Goal: Information Seeking & Learning: Learn about a topic

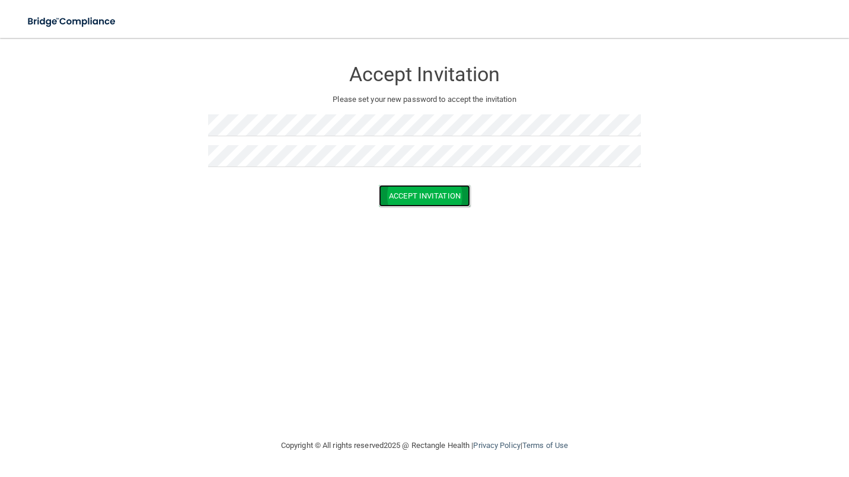
click at [418, 193] on button "Accept Invitation" at bounding box center [424, 196] width 91 height 22
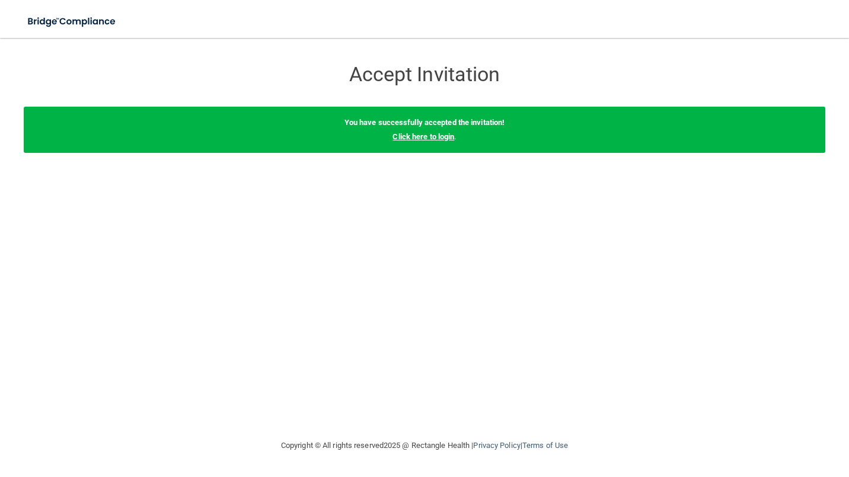
click at [418, 140] on link "Click here to login" at bounding box center [423, 136] width 62 height 9
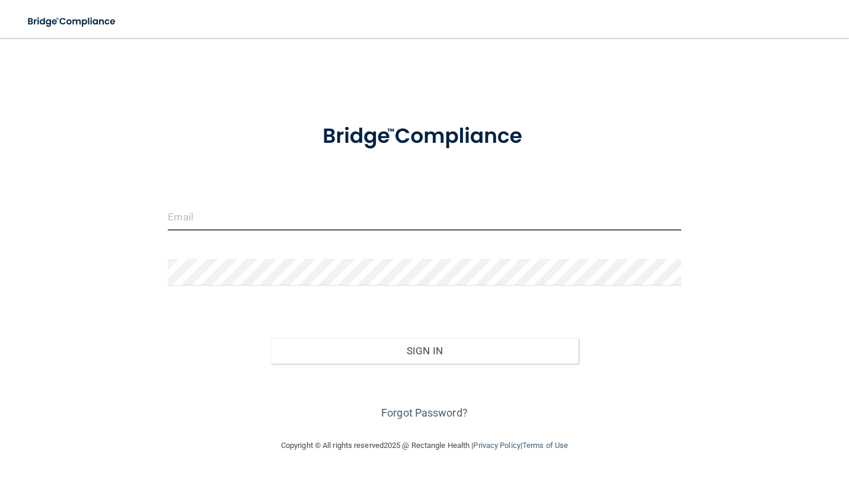
click at [238, 215] on input "email" at bounding box center [424, 217] width 513 height 27
type input "[PERSON_NAME][EMAIL_ADDRESS][DOMAIN_NAME]"
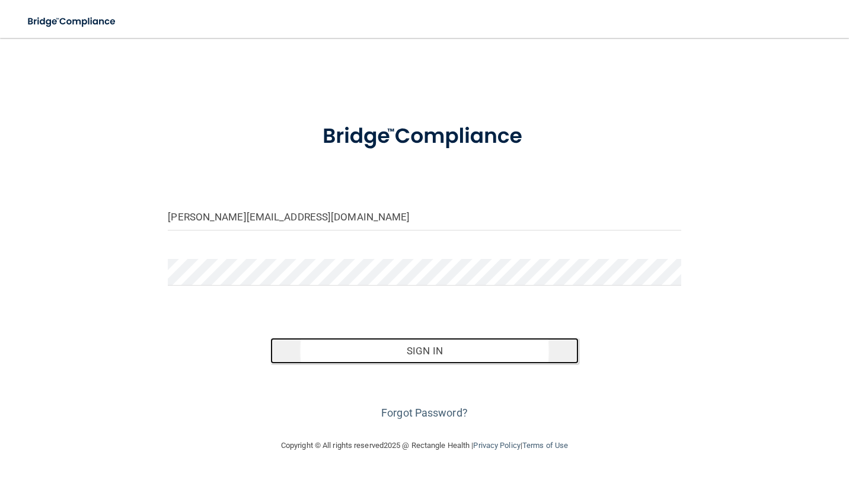
click at [383, 353] on button "Sign In" at bounding box center [424, 351] width 308 height 26
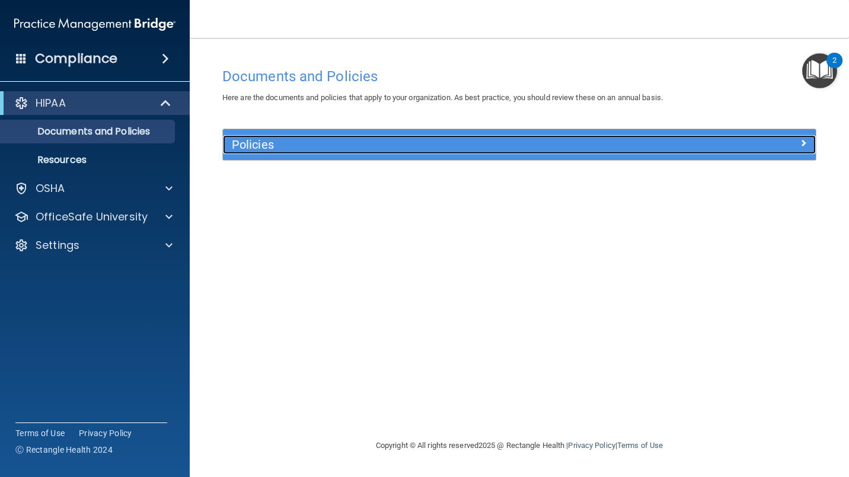
click at [801, 136] on span at bounding box center [803, 143] width 7 height 14
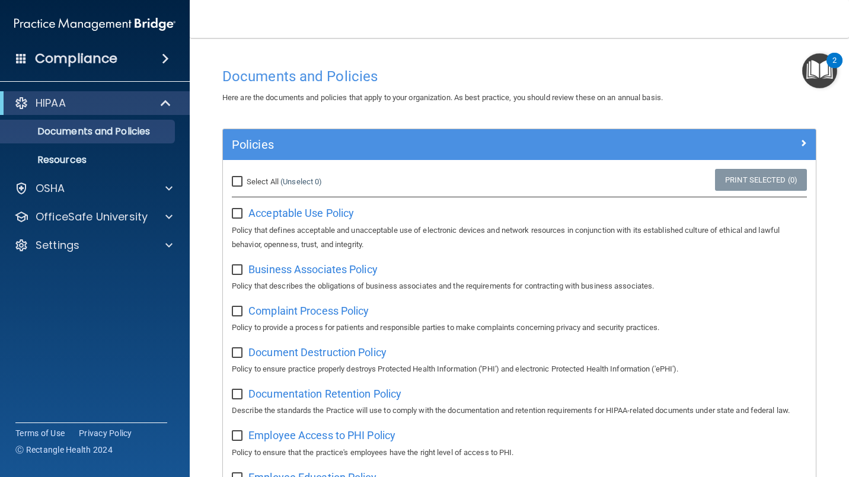
click at [279, 226] on p "Policy that defines acceptable and unacceptable use of electronic devices and n…" at bounding box center [519, 237] width 575 height 28
click at [292, 212] on span "Acceptable Use Policy" at bounding box center [300, 213] width 105 height 12
click at [242, 213] on input "checkbox" at bounding box center [239, 213] width 14 height 9
checkbox input "true"
drag, startPoint x: 235, startPoint y: 272, endPoint x: 239, endPoint y: 293, distance: 21.7
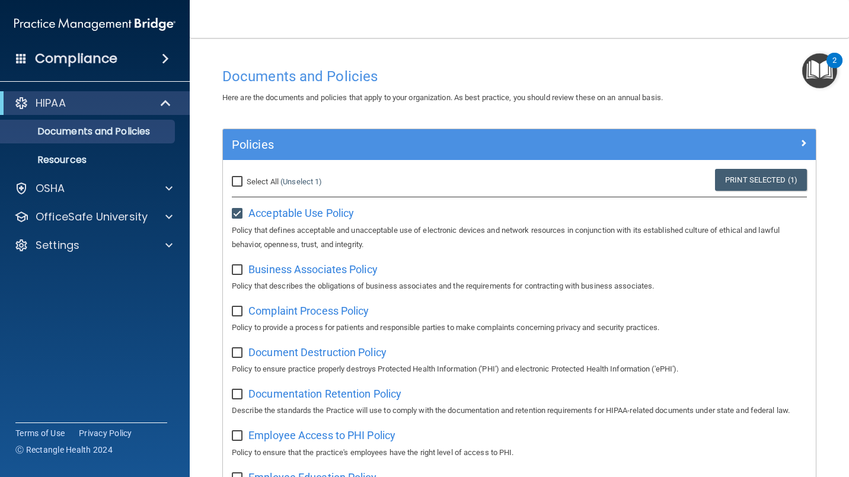
click at [236, 272] on input "checkbox" at bounding box center [239, 270] width 14 height 9
checkbox input "true"
drag, startPoint x: 236, startPoint y: 314, endPoint x: 239, endPoint y: 330, distance: 16.3
click at [238, 316] on input "checkbox" at bounding box center [239, 311] width 14 height 9
checkbox input "true"
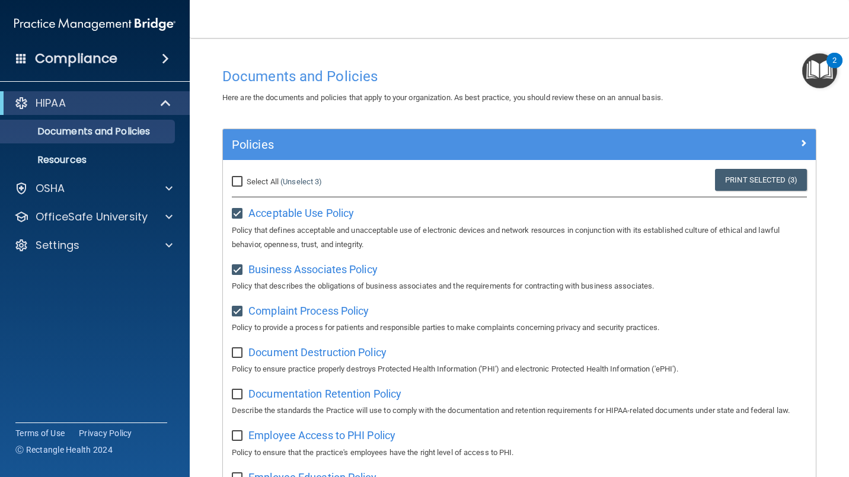
click at [235, 350] on input "checkbox" at bounding box center [239, 353] width 14 height 9
checkbox input "true"
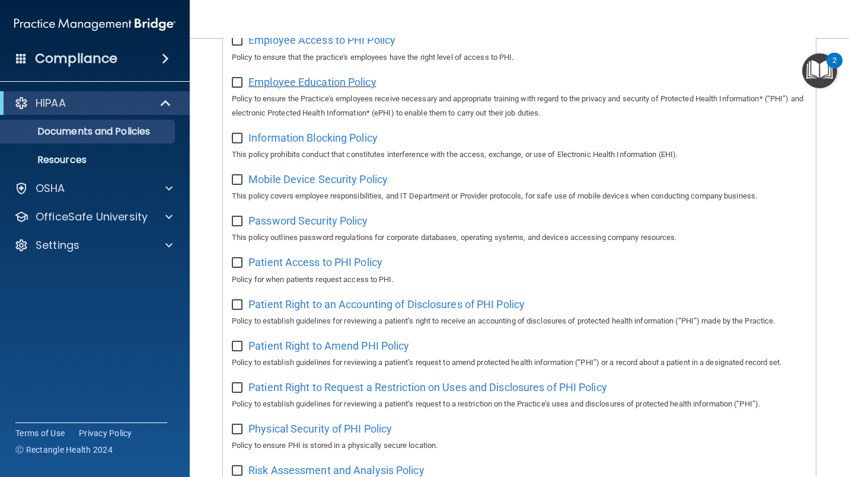
scroll to position [197, 0]
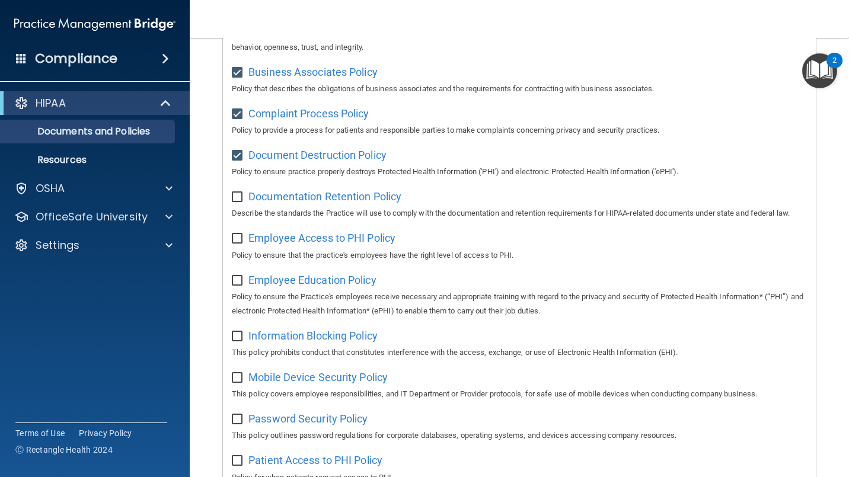
click at [235, 197] on input "checkbox" at bounding box center [239, 197] width 14 height 9
checkbox input "true"
click at [235, 244] on input "checkbox" at bounding box center [239, 238] width 14 height 9
checkbox input "true"
click at [237, 286] on input "checkbox" at bounding box center [239, 280] width 14 height 9
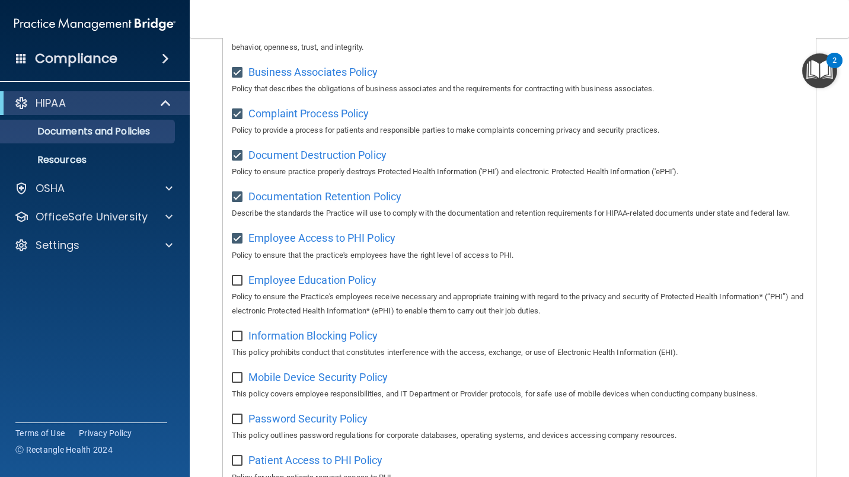
checkbox input "true"
click at [235, 341] on input "checkbox" at bounding box center [239, 336] width 14 height 9
checkbox input "true"
click at [237, 383] on input "checkbox" at bounding box center [239, 377] width 14 height 9
checkbox input "true"
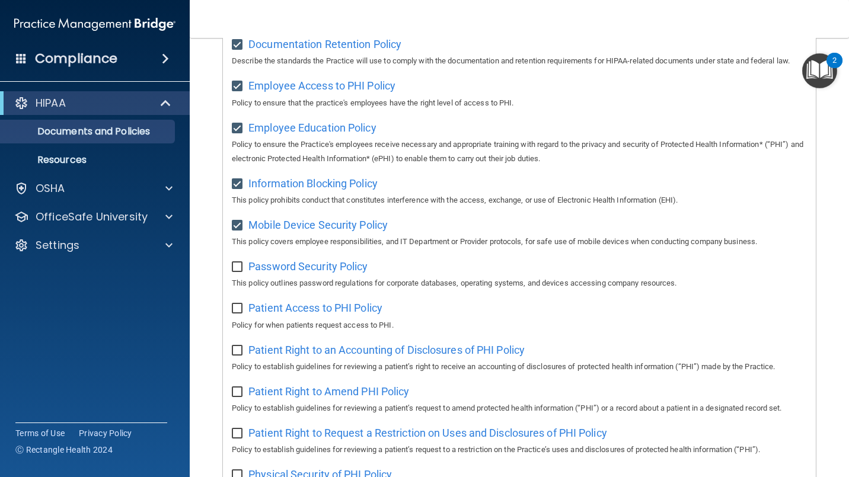
scroll to position [395, 0]
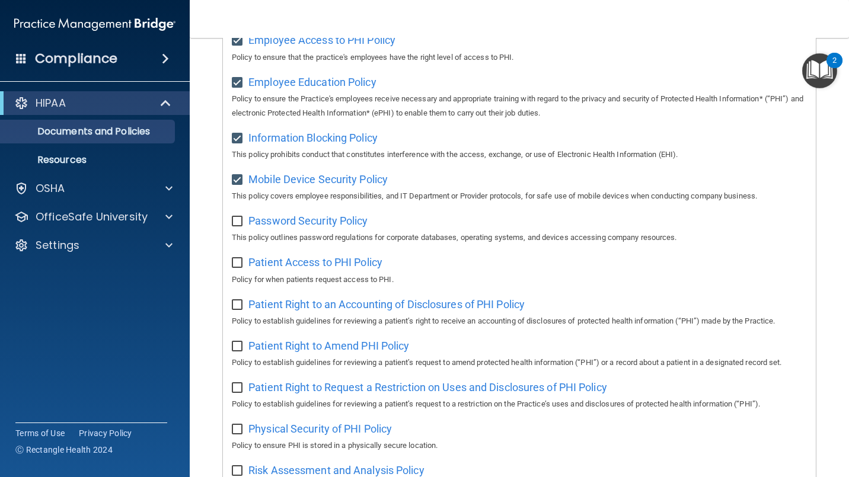
click at [238, 226] on input "checkbox" at bounding box center [239, 221] width 14 height 9
checkbox input "true"
drag, startPoint x: 236, startPoint y: 281, endPoint x: 238, endPoint y: 296, distance: 15.5
click at [239, 268] on input "checkbox" at bounding box center [239, 262] width 14 height 9
checkbox input "true"
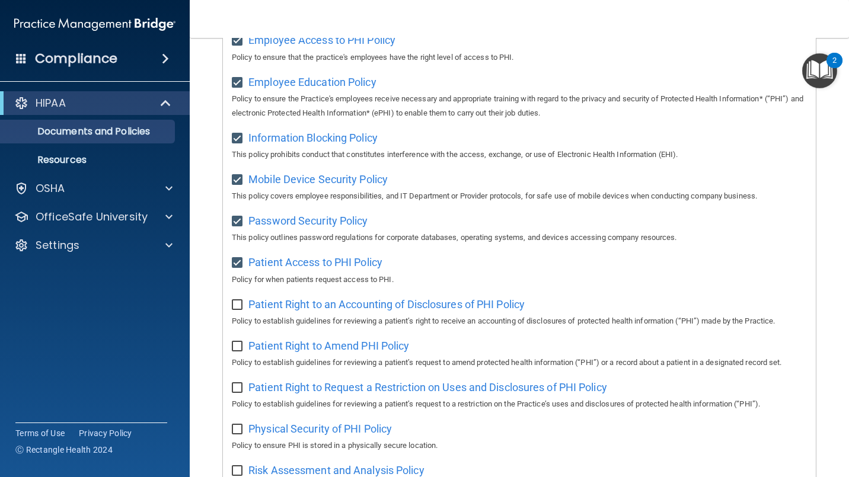
click at [234, 310] on input "checkbox" at bounding box center [239, 304] width 14 height 9
checkbox input "true"
click at [238, 351] on input "checkbox" at bounding box center [239, 346] width 14 height 9
checkbox input "true"
click at [236, 393] on input "checkbox" at bounding box center [239, 387] width 14 height 9
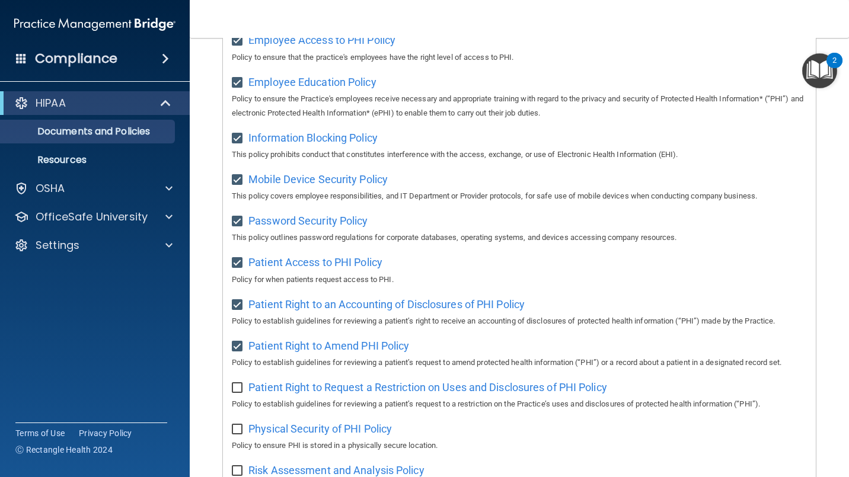
checkbox input "true"
click at [241, 434] on input "checkbox" at bounding box center [239, 429] width 14 height 9
checkbox input "true"
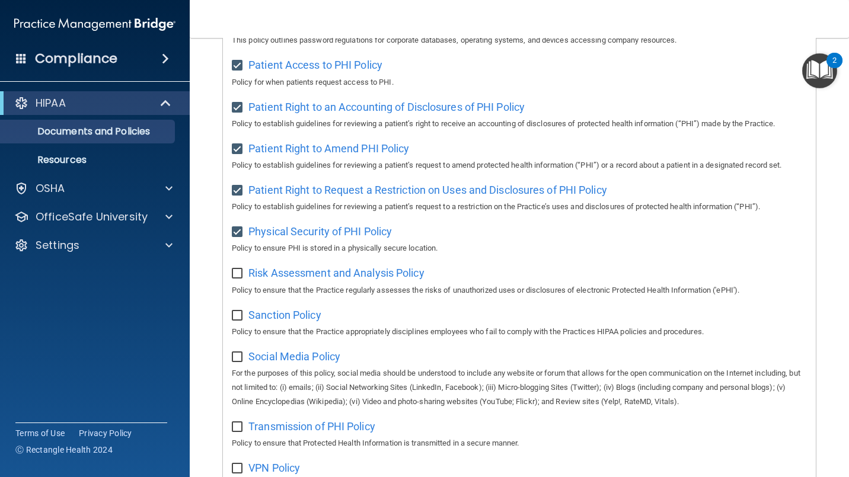
click at [240, 279] on input "checkbox" at bounding box center [239, 273] width 14 height 9
checkbox input "true"
click at [238, 321] on input "checkbox" at bounding box center [239, 315] width 14 height 9
checkbox input "true"
click at [237, 362] on input "checkbox" at bounding box center [239, 357] width 14 height 9
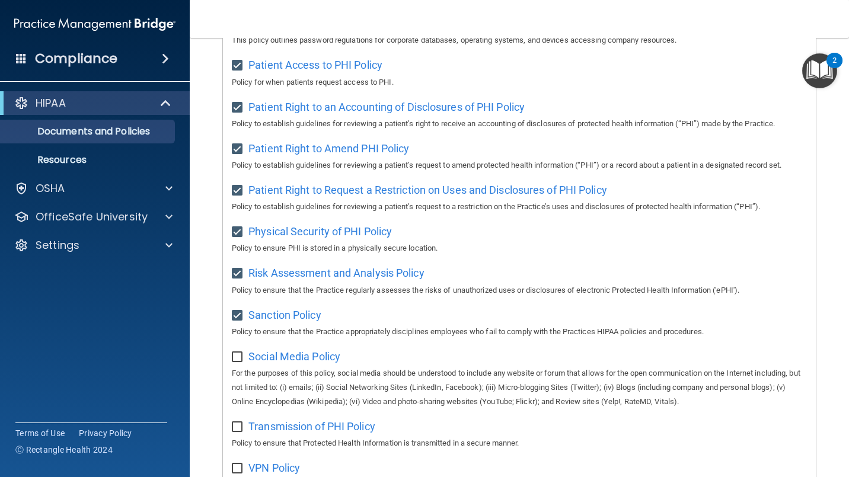
checkbox input "true"
click at [241, 432] on input "checkbox" at bounding box center [239, 427] width 14 height 9
checkbox input "true"
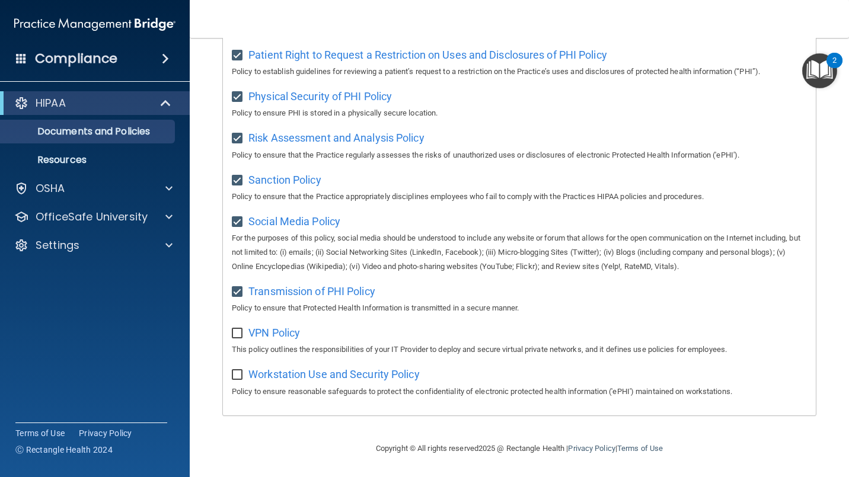
click at [239, 335] on input "checkbox" at bounding box center [239, 333] width 14 height 9
checkbox input "true"
click at [235, 376] on input "checkbox" at bounding box center [239, 374] width 14 height 9
checkbox input "true"
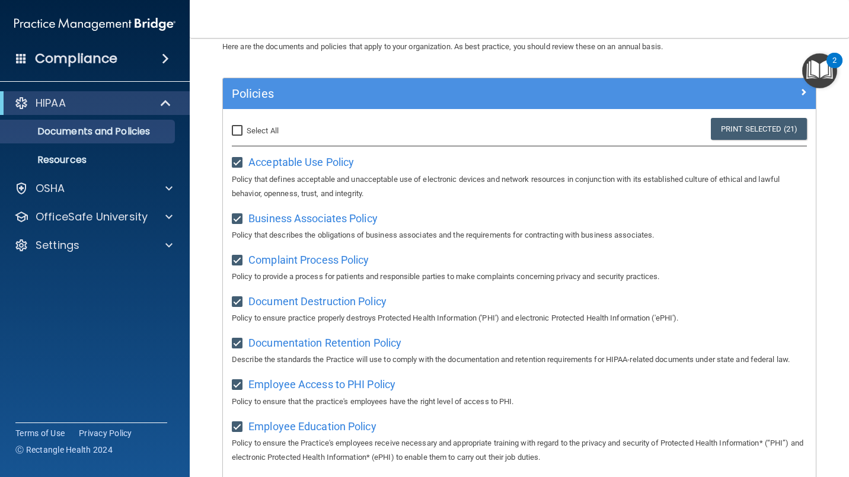
scroll to position [0, 0]
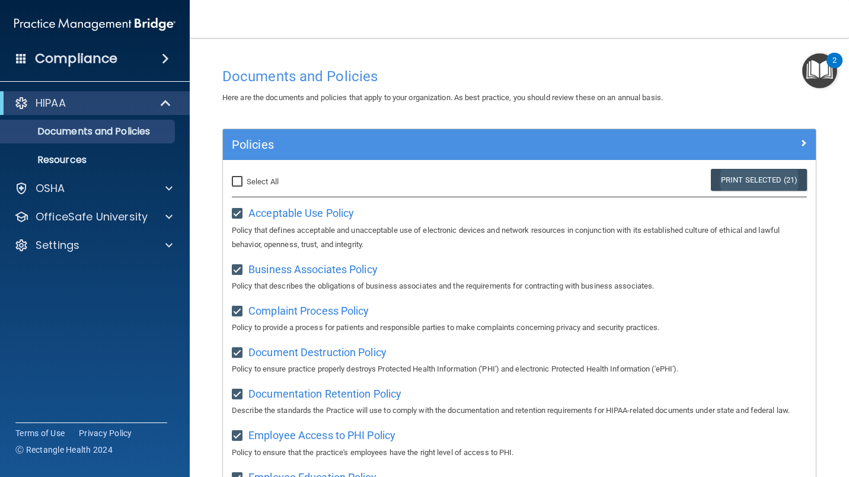
click at [746, 180] on link "Print Selected (21)" at bounding box center [759, 180] width 96 height 22
click at [822, 71] on img "Open Resource Center, 2 new notifications" at bounding box center [819, 70] width 35 height 35
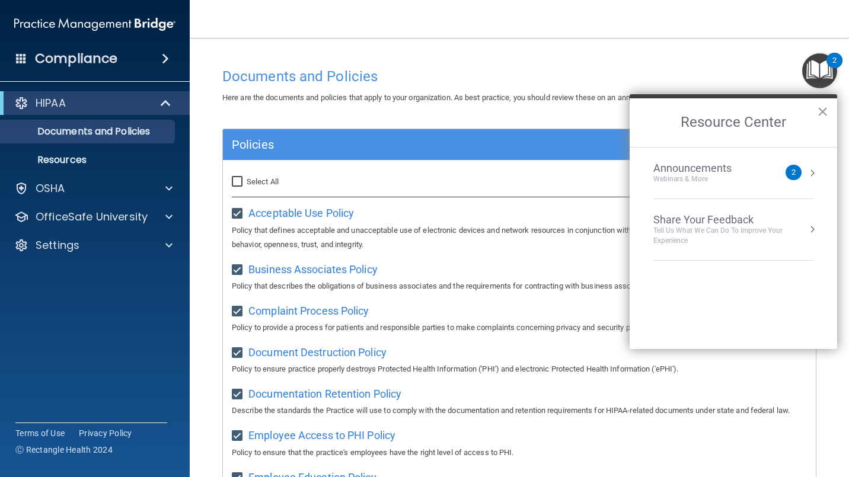
click at [799, 171] on div "2" at bounding box center [793, 172] width 16 height 15
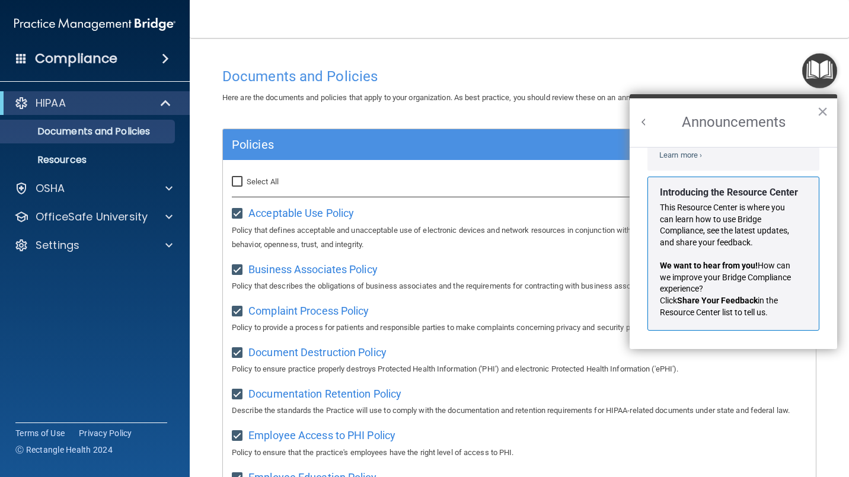
scroll to position [208, 0]
click at [824, 108] on button "×" at bounding box center [822, 111] width 11 height 19
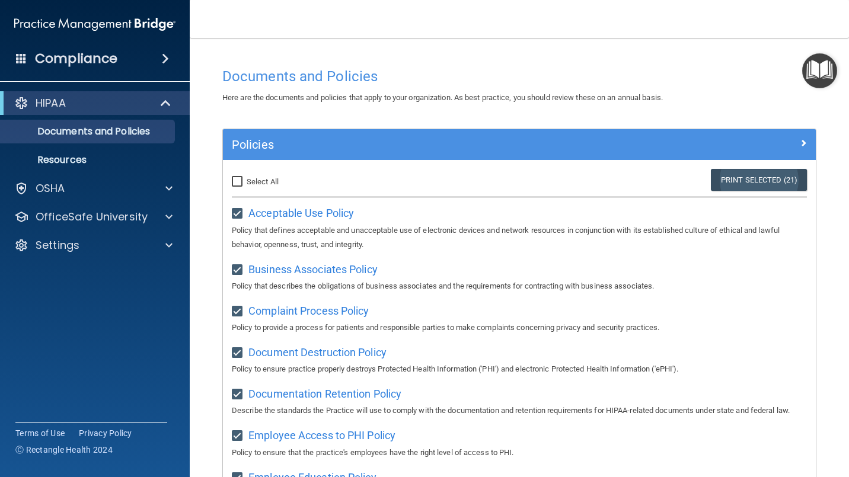
click at [738, 180] on link "Print Selected (21)" at bounding box center [759, 180] width 96 height 22
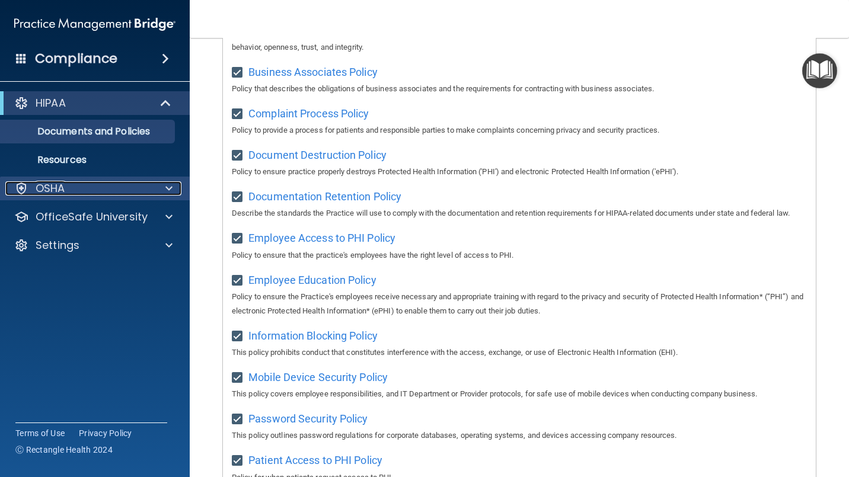
click at [170, 186] on span at bounding box center [168, 188] width 7 height 14
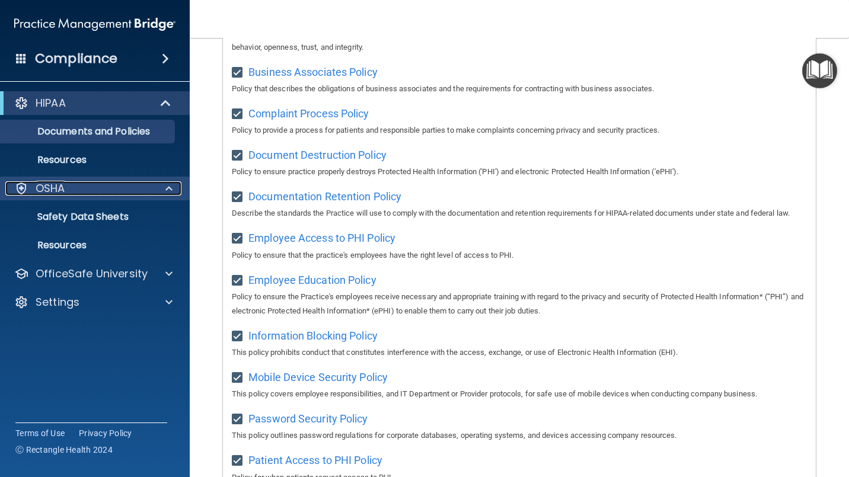
click at [115, 190] on div "OSHA" at bounding box center [78, 188] width 147 height 14
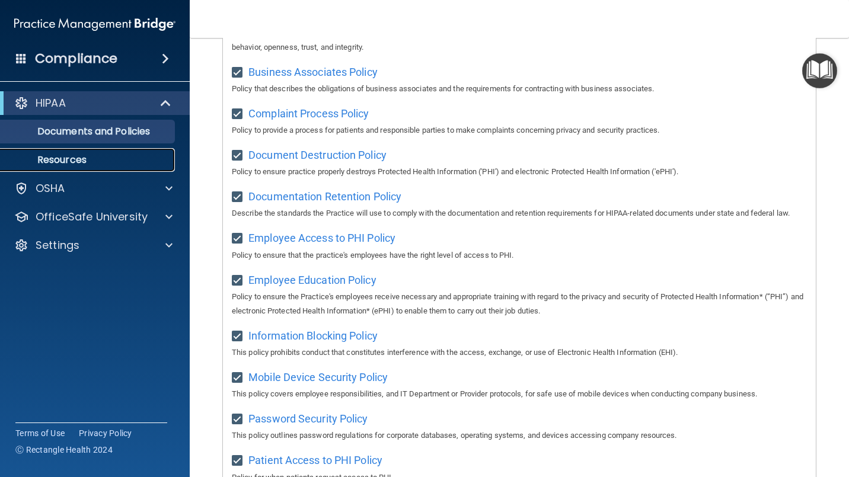
click at [72, 155] on p "Resources" at bounding box center [89, 160] width 162 height 12
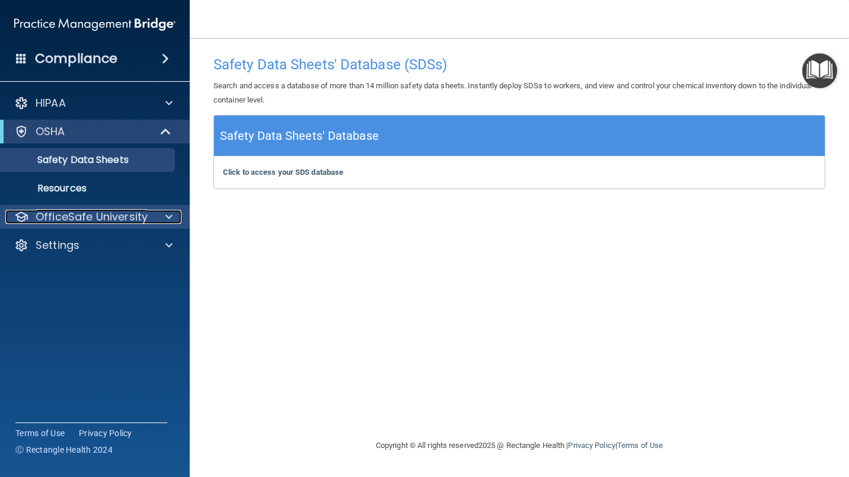
click at [127, 215] on p "OfficeSafe University" at bounding box center [92, 217] width 112 height 14
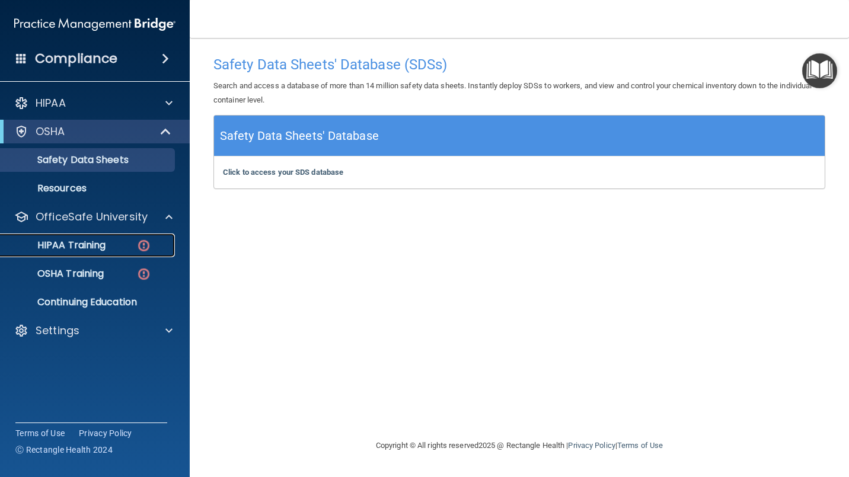
click at [79, 244] on p "HIPAA Training" at bounding box center [57, 245] width 98 height 12
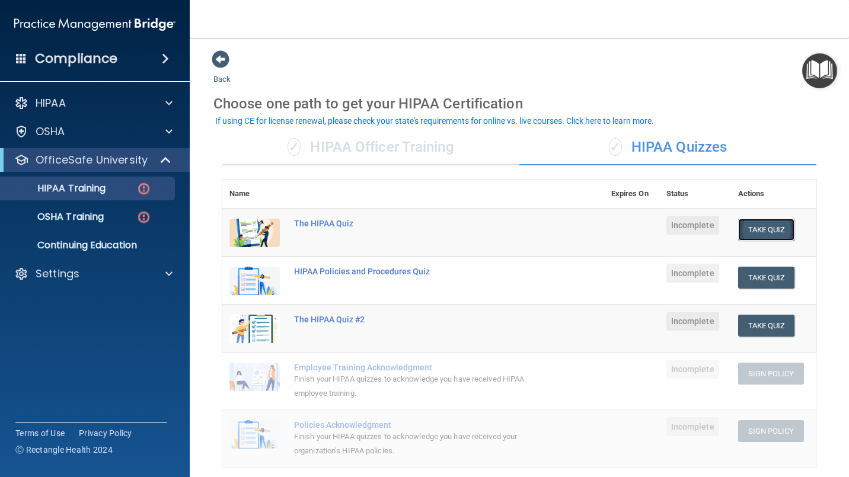
click at [754, 226] on button "Take Quiz" at bounding box center [766, 230] width 57 height 22
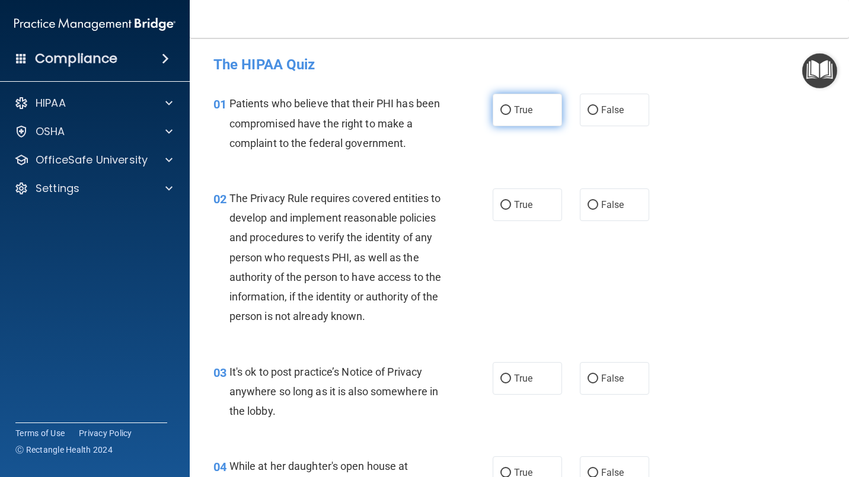
click at [500, 108] on input "True" at bounding box center [505, 110] width 11 height 9
radio input "true"
click at [500, 202] on input "True" at bounding box center [505, 205] width 11 height 9
radio input "true"
